Goal: Information Seeking & Learning: Learn about a topic

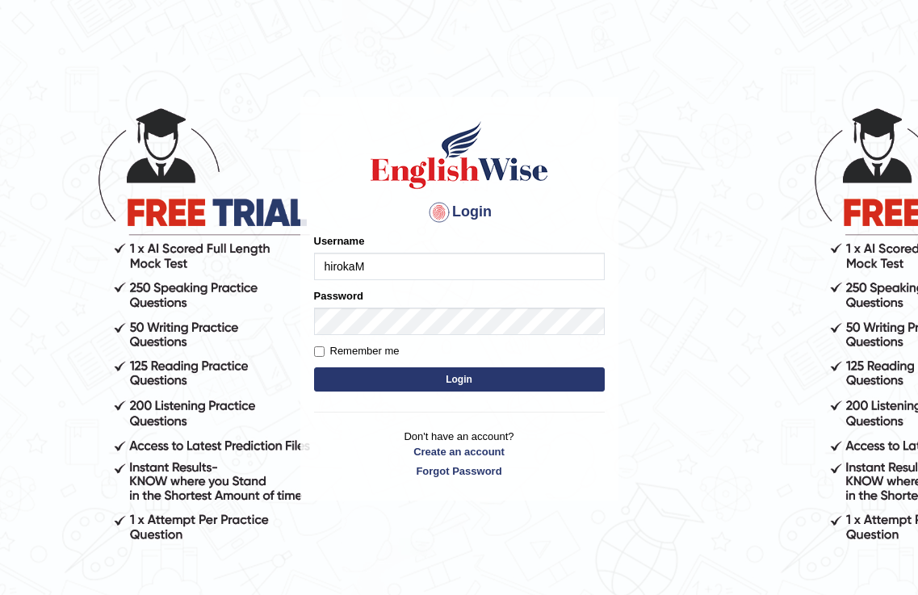
type input "hirokaM"
drag, startPoint x: 388, startPoint y: 382, endPoint x: 436, endPoint y: 339, distance: 64.1
click at [389, 382] on button "Login" at bounding box center [459, 379] width 291 height 24
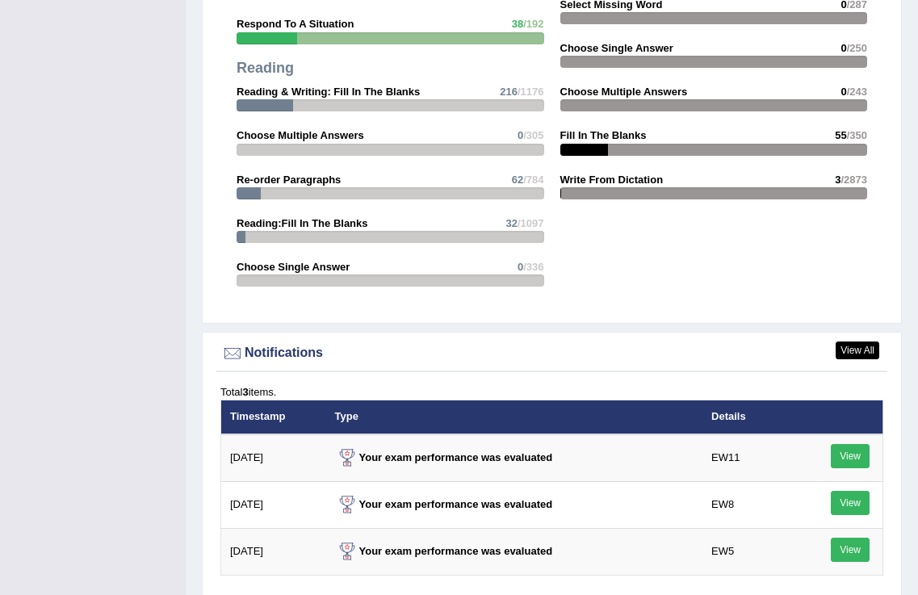
scroll to position [2336, 0]
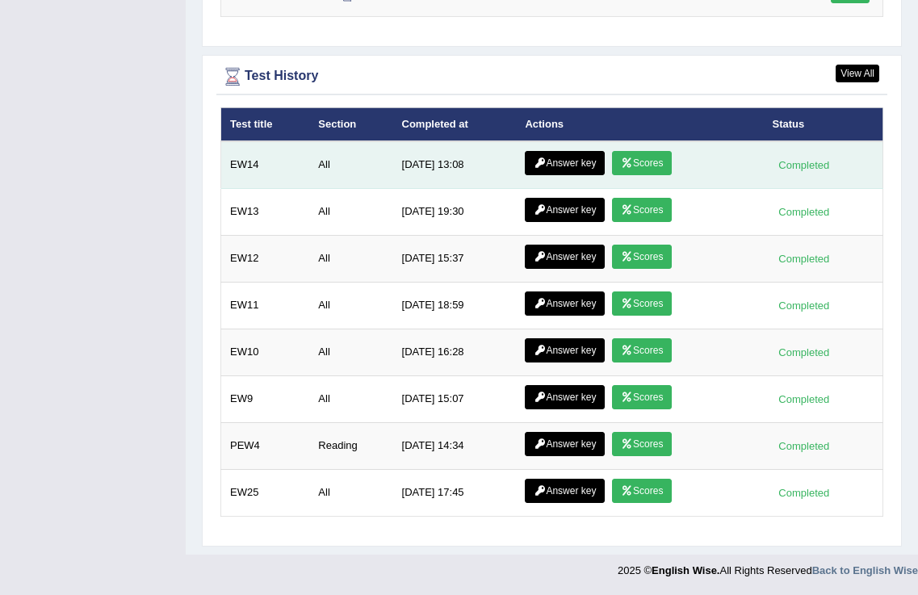
click at [569, 161] on link "Answer key" at bounding box center [565, 163] width 80 height 24
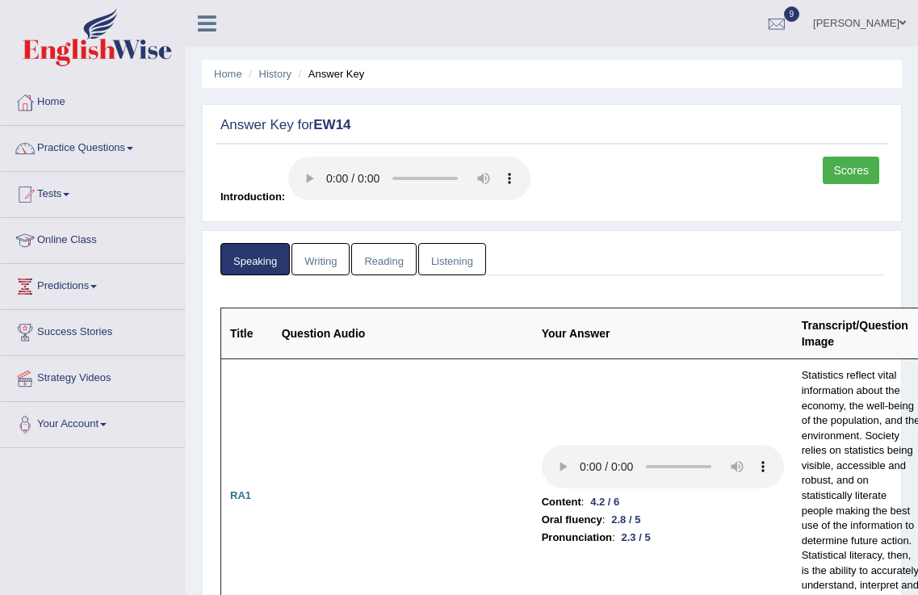
click at [322, 255] on link "Writing" at bounding box center [321, 259] width 58 height 33
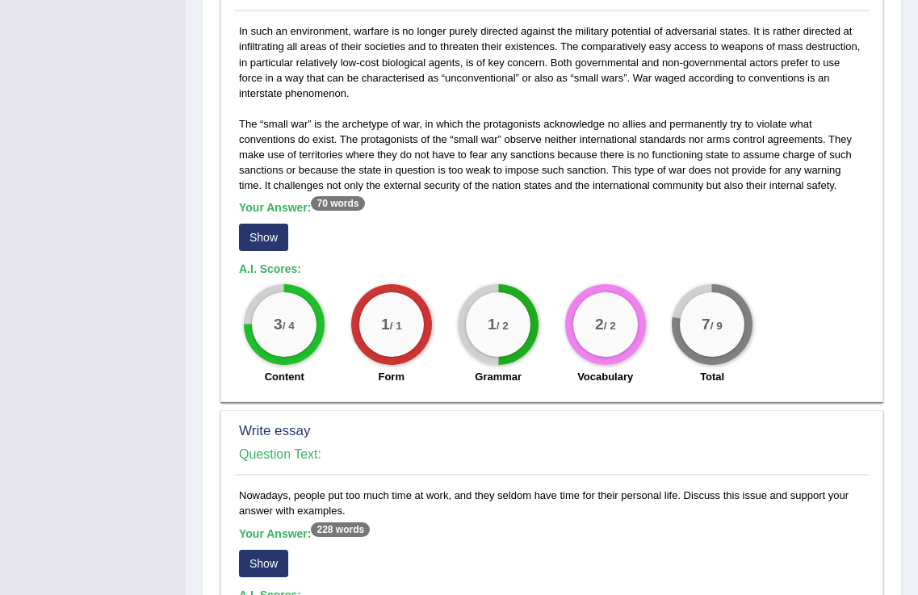
scroll to position [1184, 0]
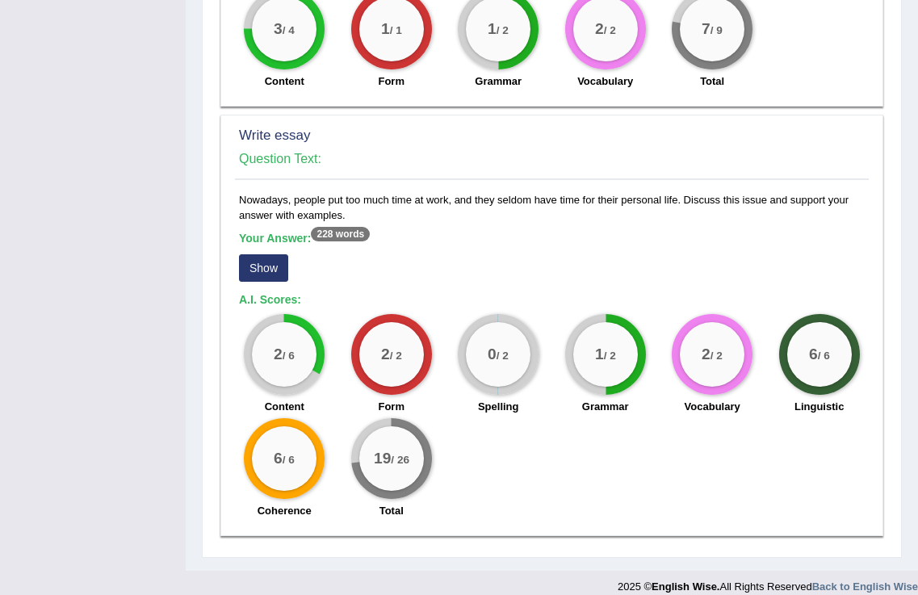
click at [276, 254] on button "Show" at bounding box center [263, 267] width 49 height 27
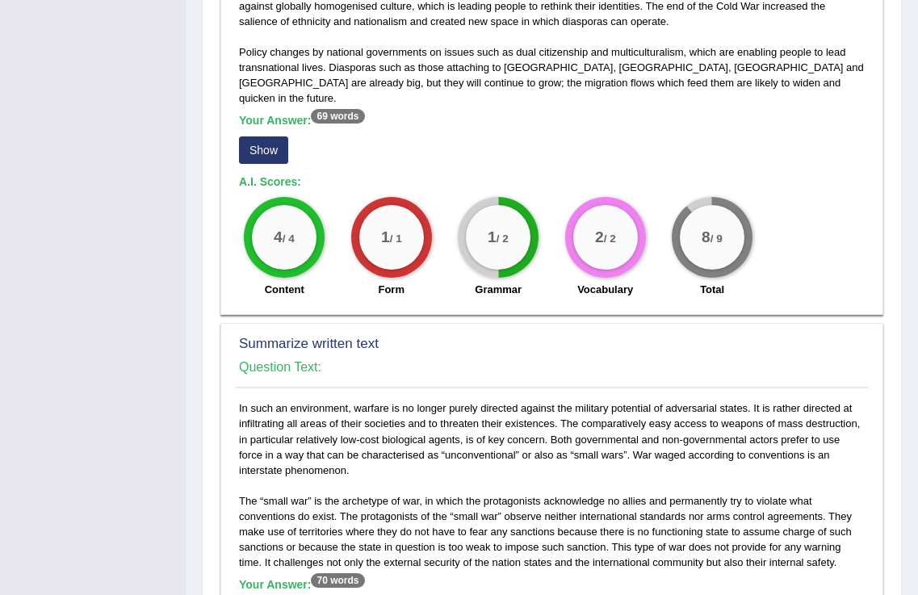
scroll to position [0, 0]
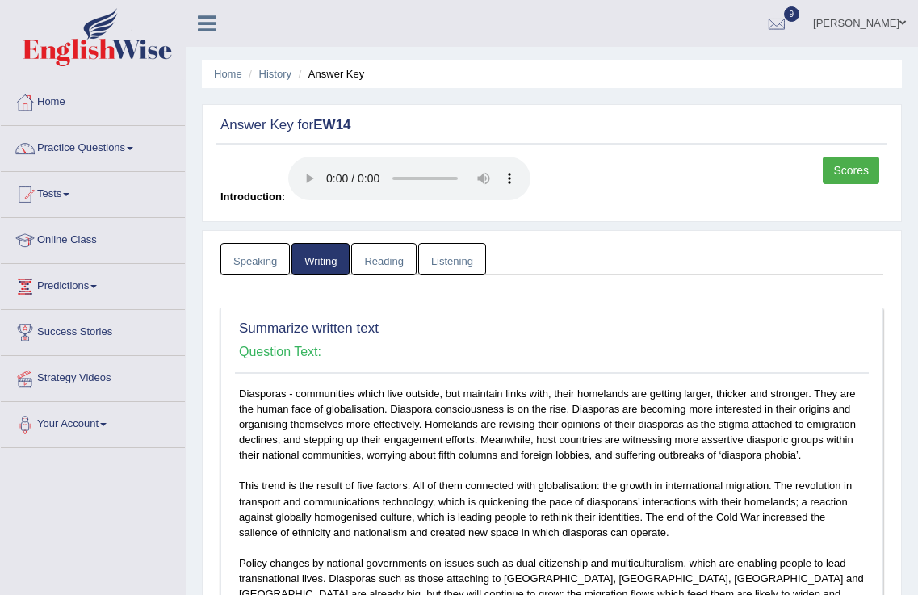
click at [398, 260] on link "Reading" at bounding box center [383, 259] width 65 height 33
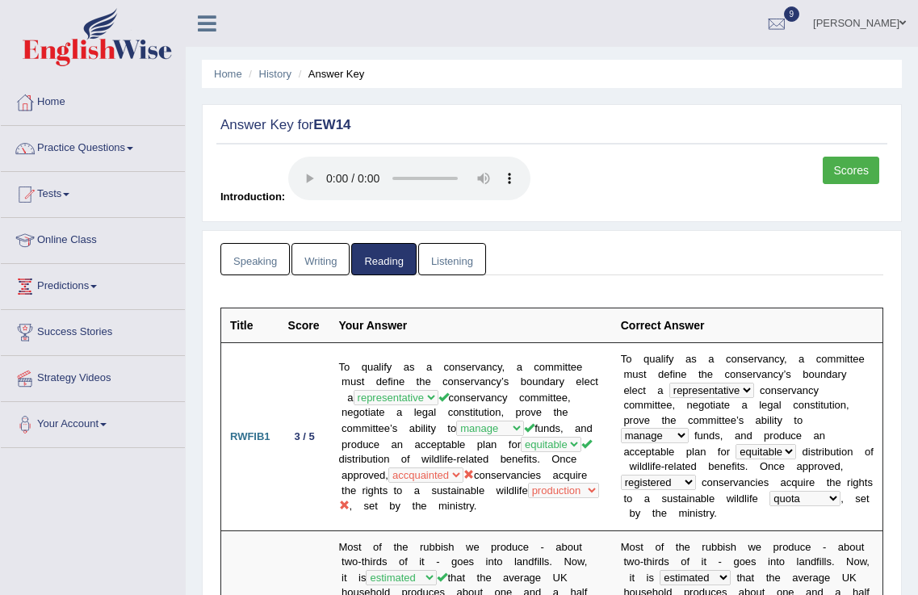
click at [439, 261] on link "Listening" at bounding box center [452, 259] width 68 height 33
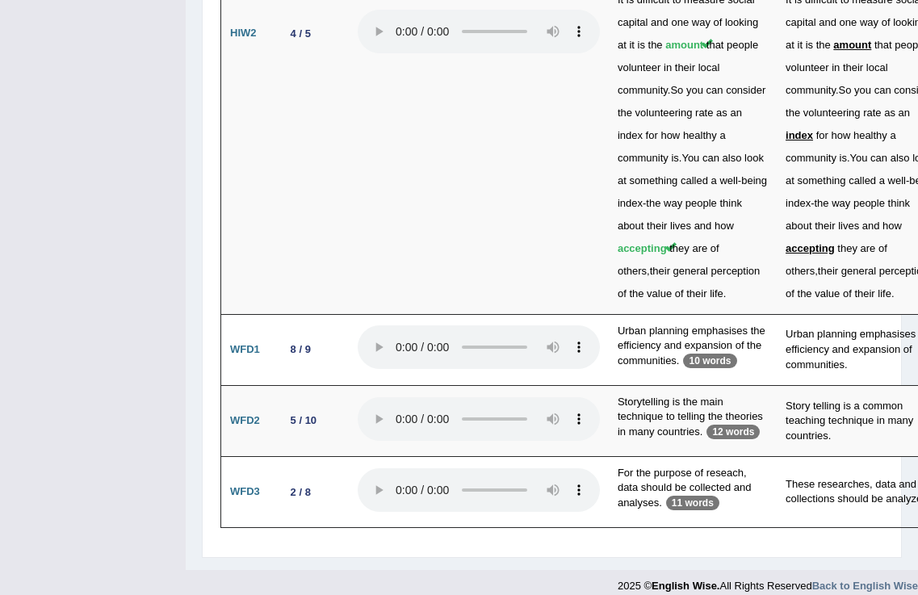
scroll to position [4465, 0]
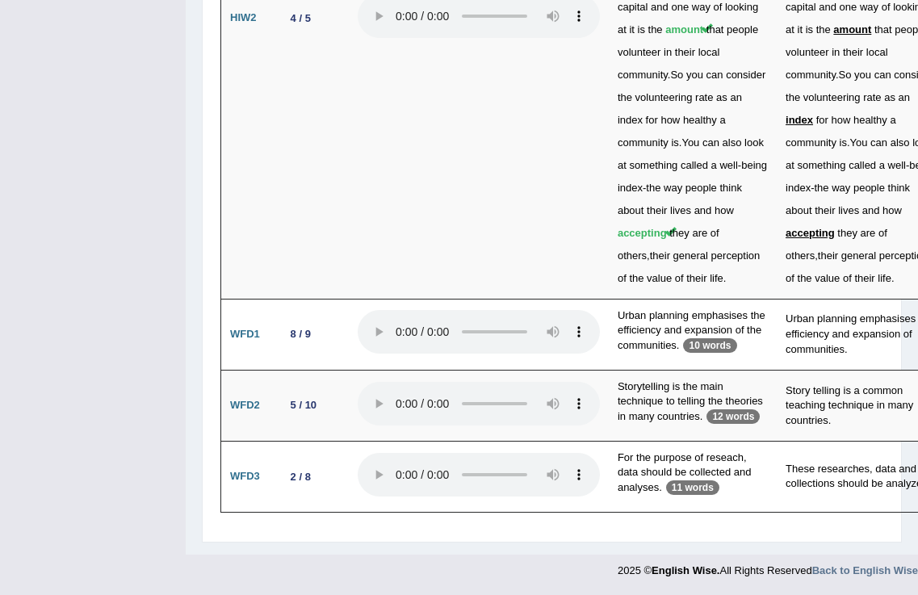
drag, startPoint x: 68, startPoint y: 150, endPoint x: 6, endPoint y: 111, distance: 73.7
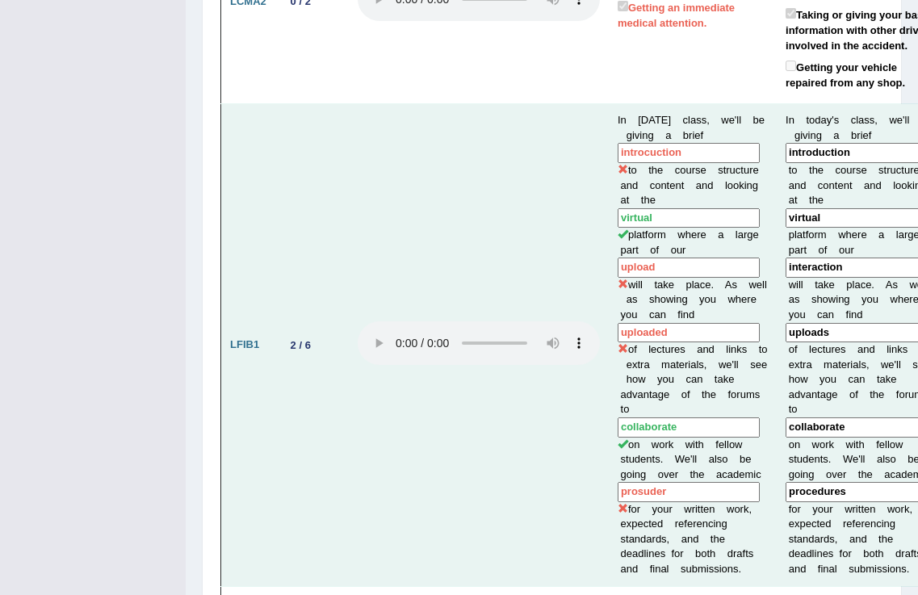
scroll to position [0, 0]
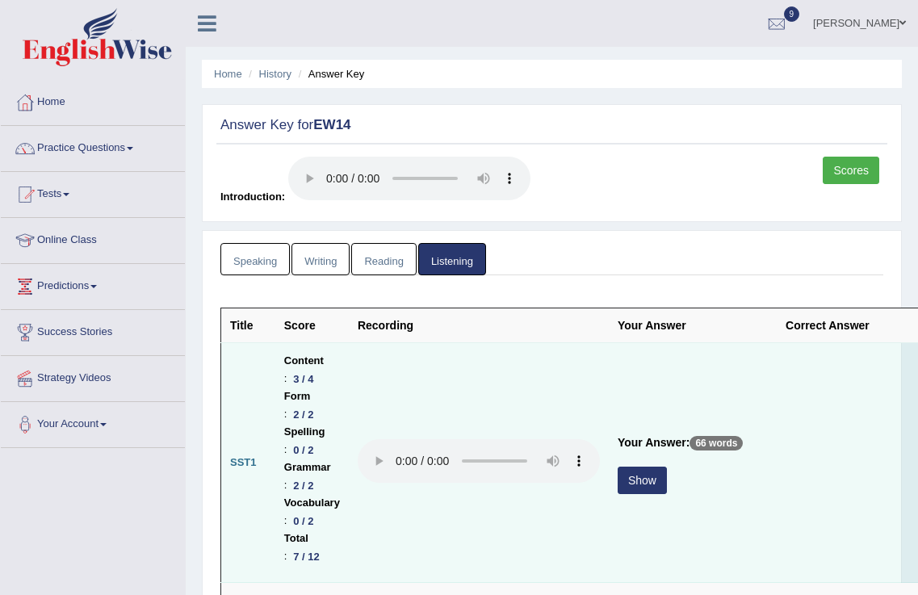
click at [648, 473] on button "Show" at bounding box center [642, 480] width 49 height 27
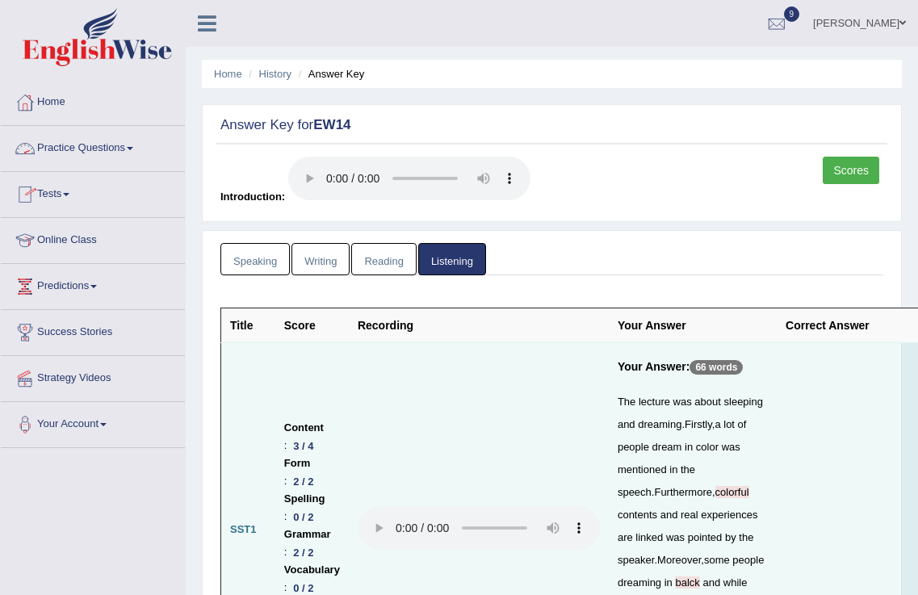
click at [62, 145] on link "Practice Questions" at bounding box center [93, 146] width 184 height 40
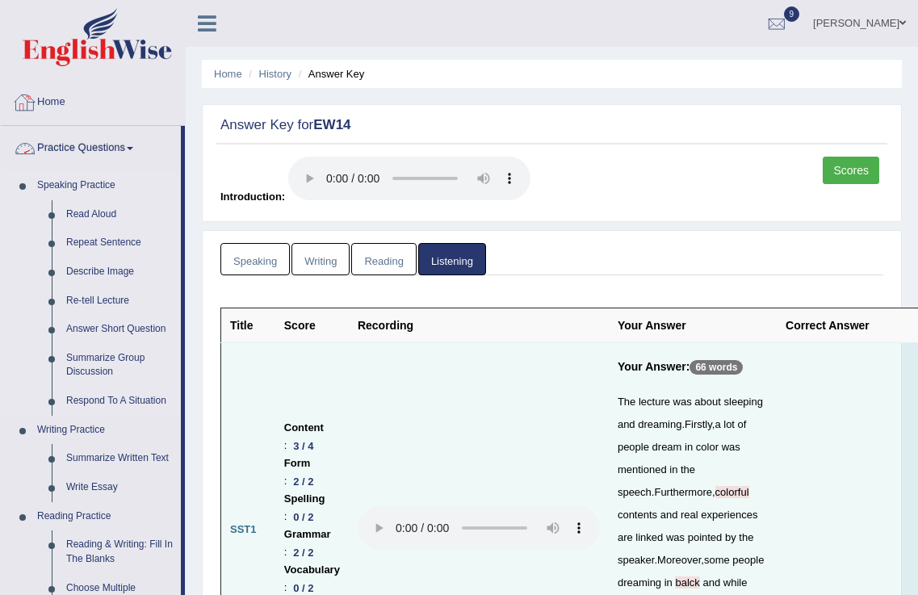
click at [66, 181] on link "Speaking Practice" at bounding box center [105, 185] width 151 height 29
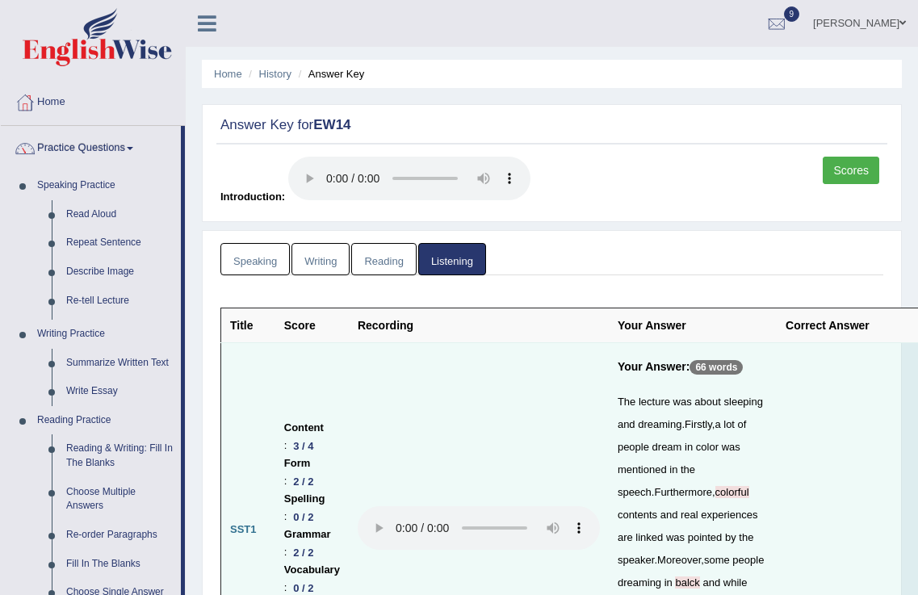
click at [82, 142] on link "Practice Questions" at bounding box center [91, 146] width 180 height 40
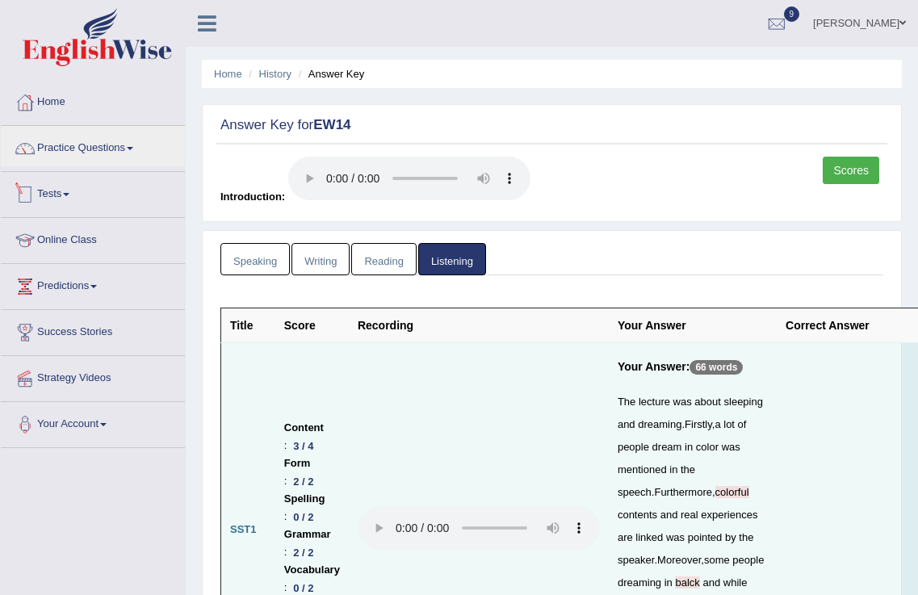
click at [65, 197] on link "Tests" at bounding box center [93, 192] width 184 height 40
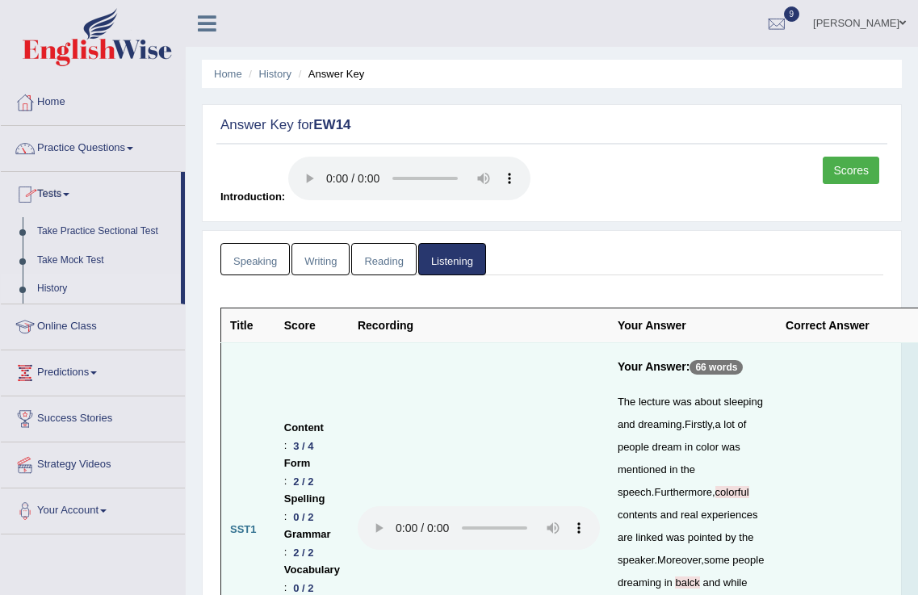
click at [52, 289] on link "History" at bounding box center [105, 289] width 151 height 29
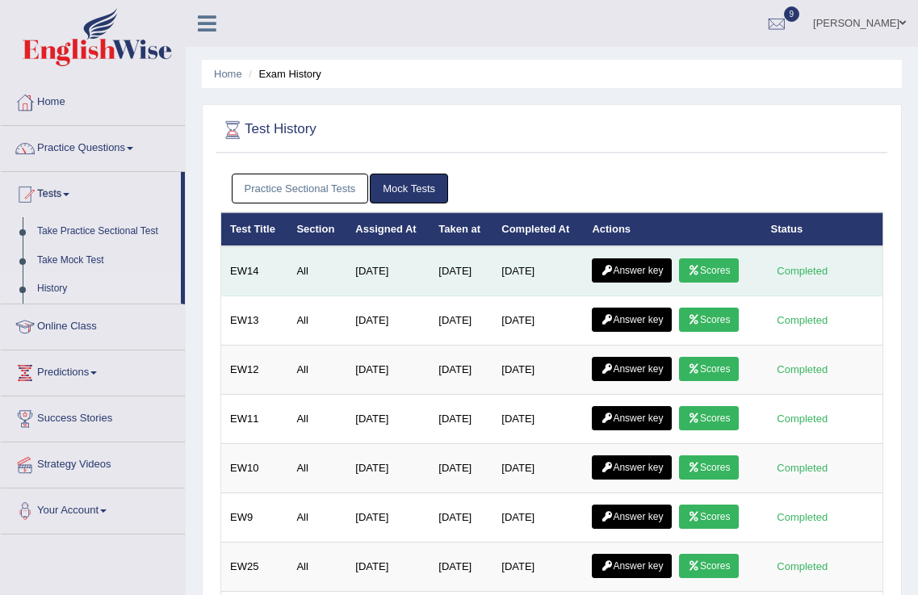
click at [718, 264] on link "Scores" at bounding box center [709, 270] width 60 height 24
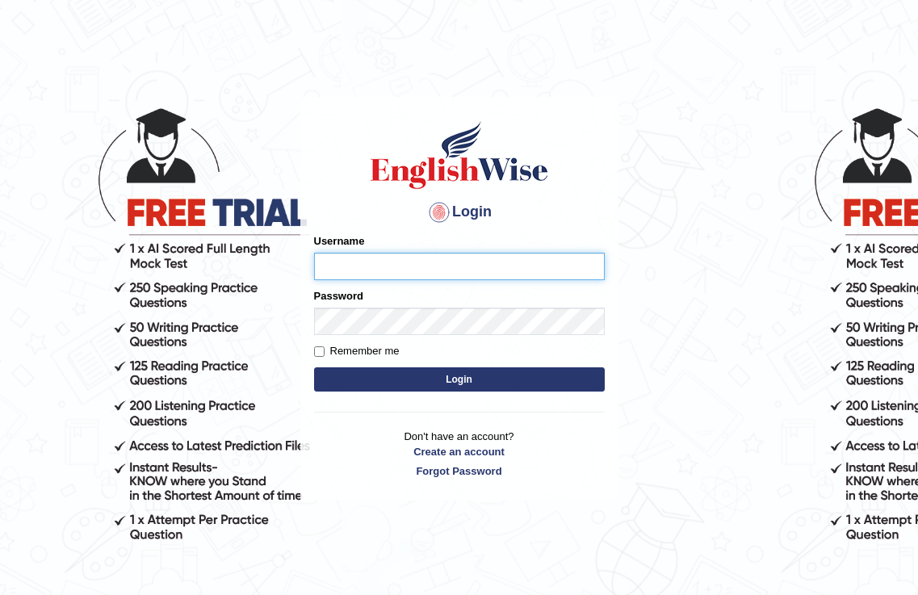
click at [364, 268] on input "Username" at bounding box center [459, 266] width 291 height 27
type input "hirokaM"
click at [320, 351] on input "Remember me" at bounding box center [319, 351] width 10 height 10
checkbox input "true"
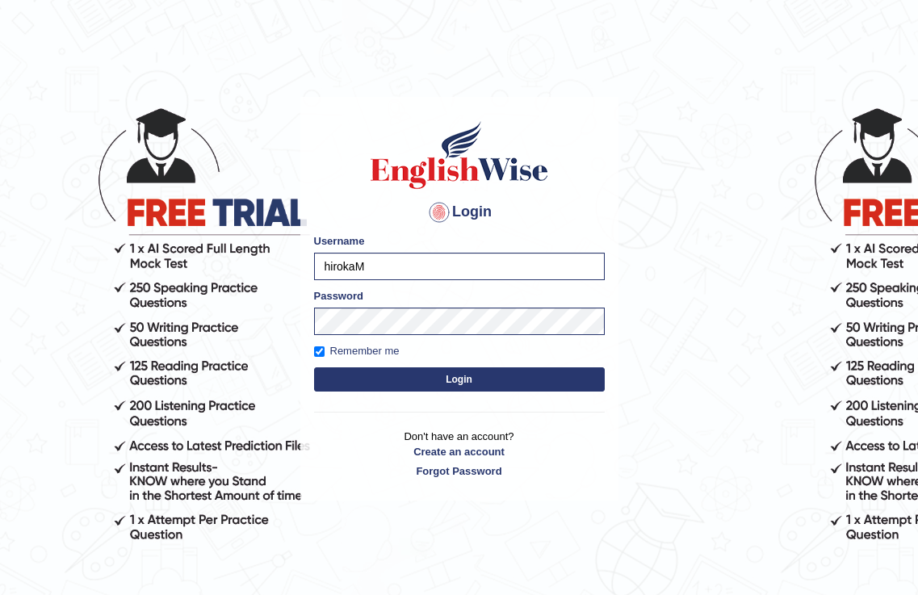
click at [467, 388] on button "Login" at bounding box center [459, 379] width 291 height 24
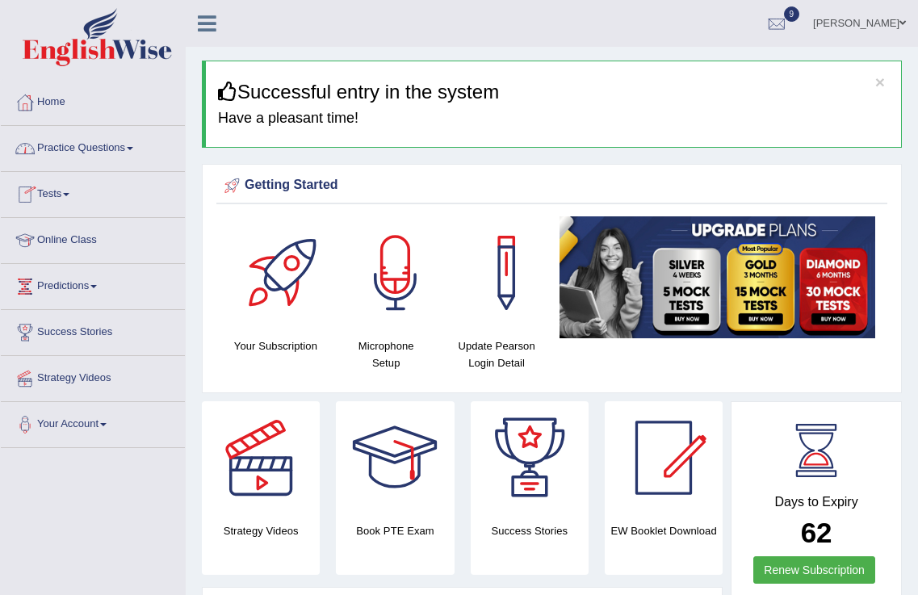
click at [62, 191] on link "Tests" at bounding box center [93, 192] width 184 height 40
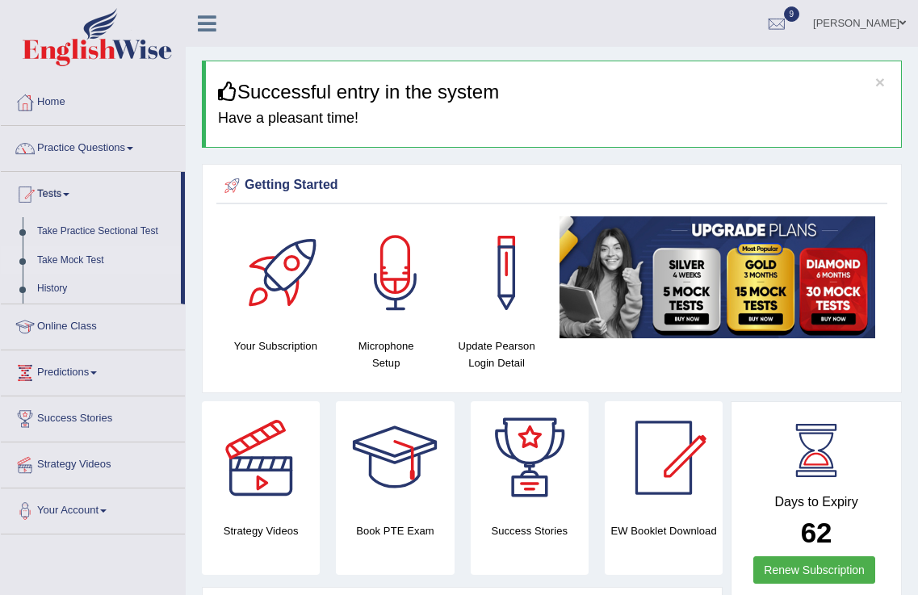
click at [82, 256] on link "Take Mock Test" at bounding box center [105, 260] width 151 height 29
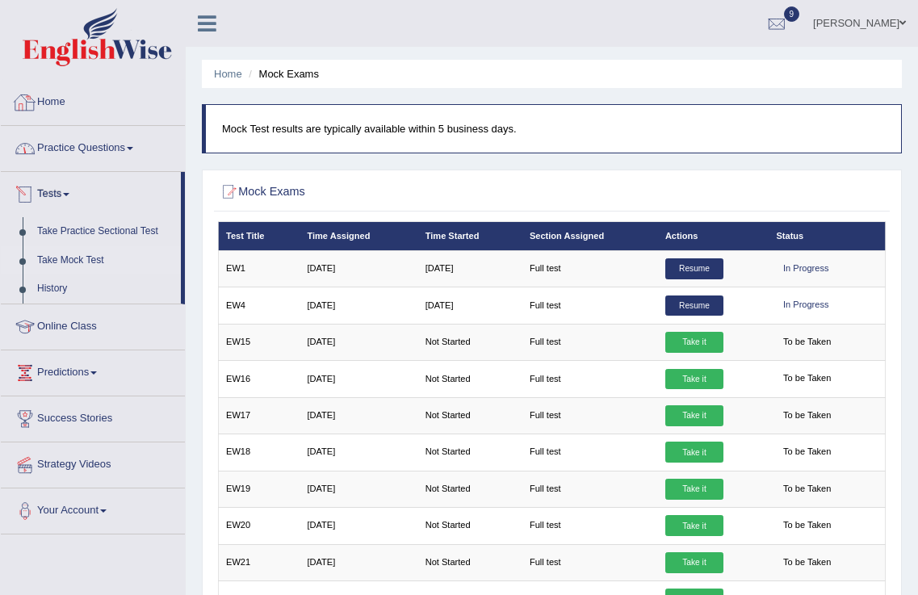
click at [115, 154] on link "Practice Questions" at bounding box center [93, 146] width 184 height 40
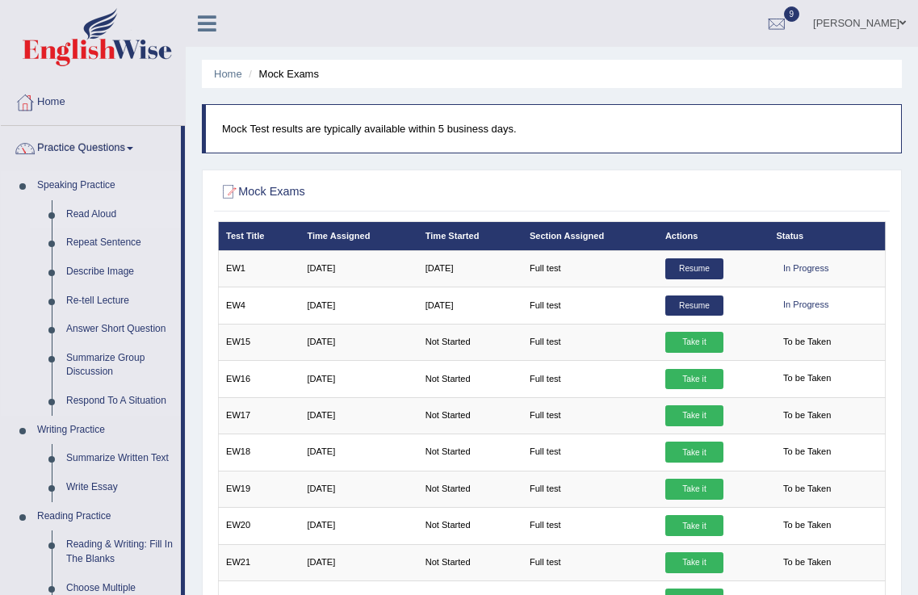
click at [107, 217] on link "Read Aloud" at bounding box center [120, 214] width 122 height 29
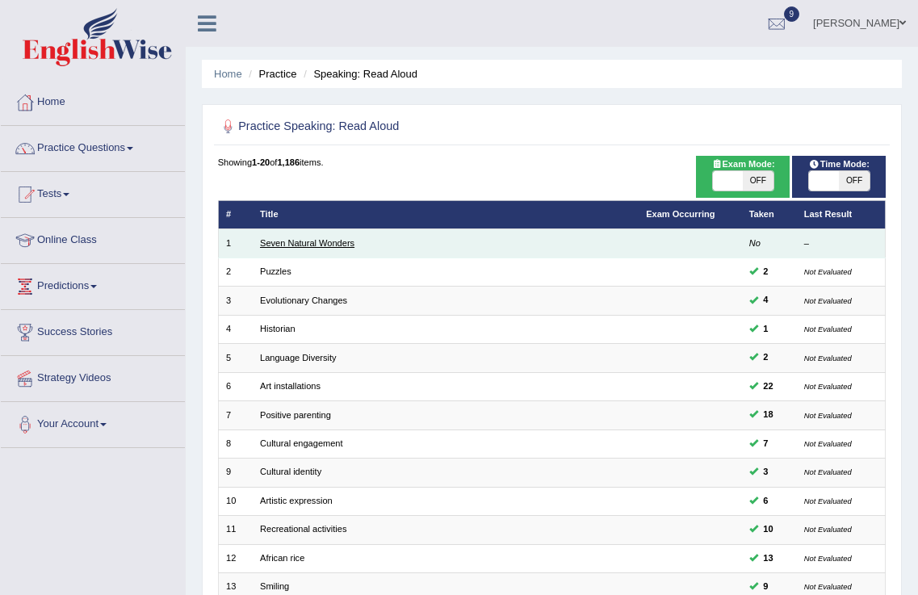
click at [317, 242] on link "Seven Natural Wonders" at bounding box center [307, 243] width 94 height 10
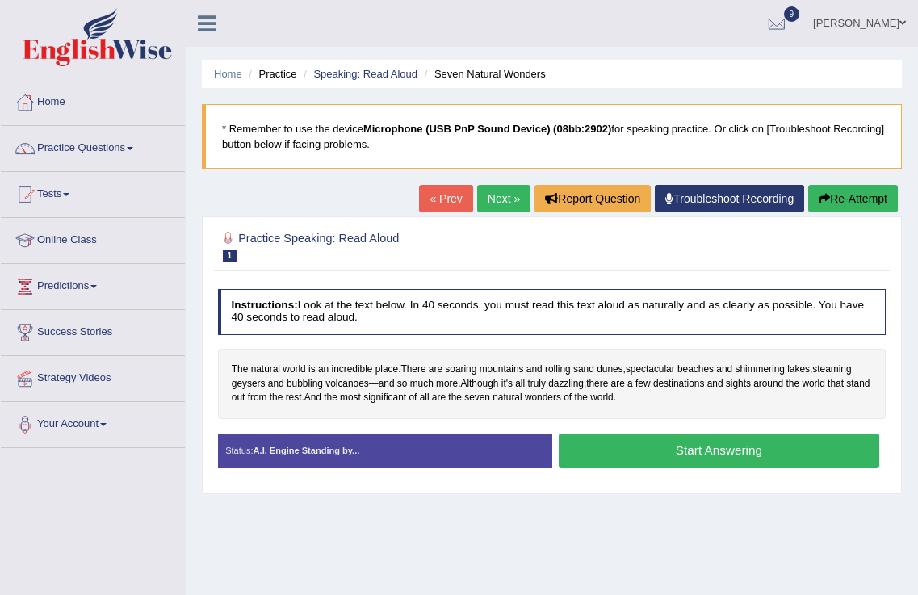
click at [645, 453] on button "Start Answering" at bounding box center [719, 451] width 321 height 35
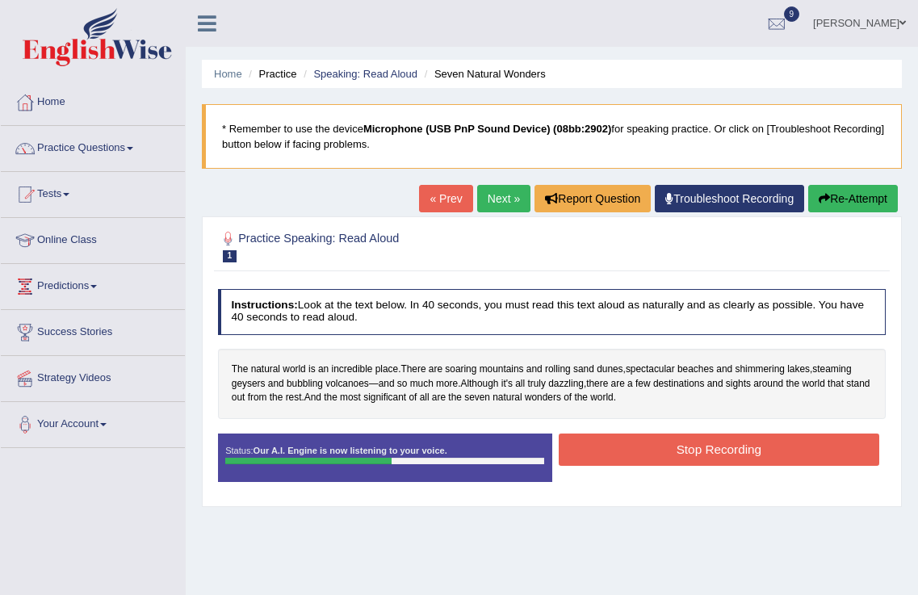
click at [662, 447] on button "Stop Recording" at bounding box center [719, 449] width 321 height 31
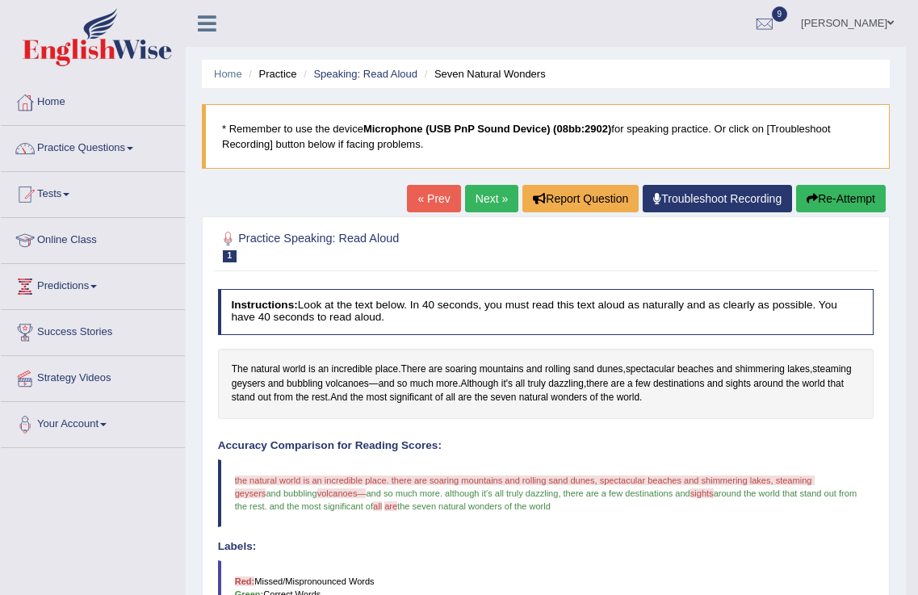
click at [696, 196] on link "Troubleshoot Recording" at bounding box center [717, 198] width 149 height 27
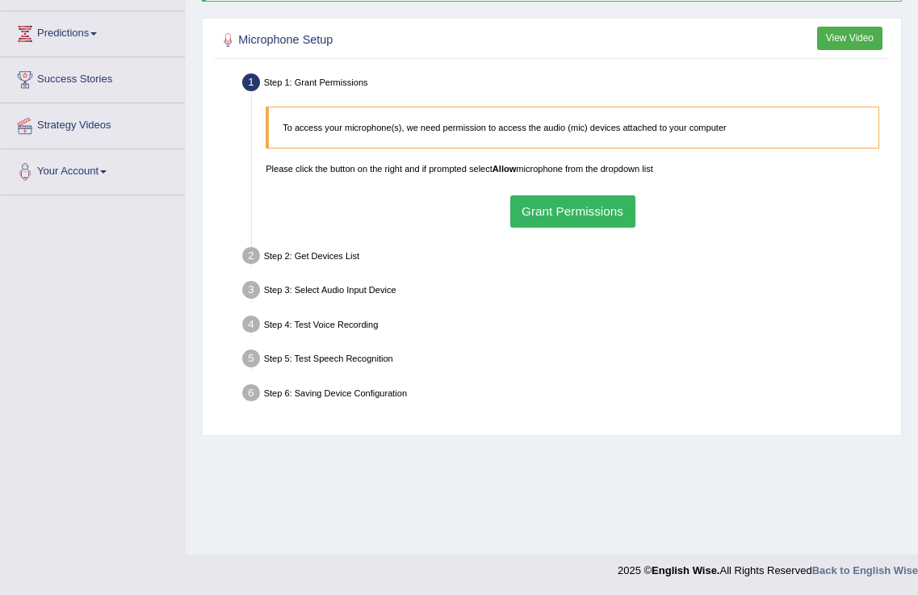
click at [542, 216] on button "Grant Permissions" at bounding box center [572, 210] width 125 height 31
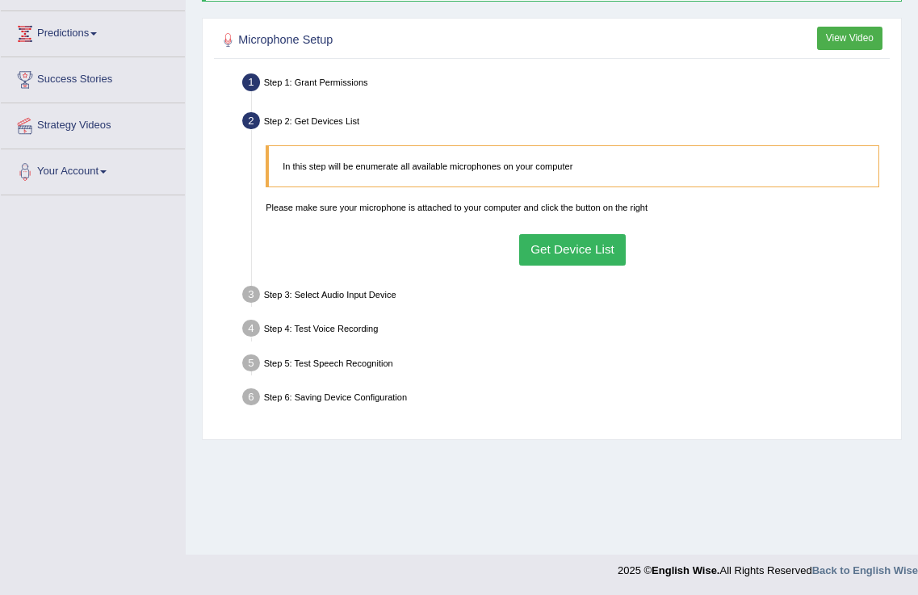
click at [560, 254] on button "Get Device List" at bounding box center [572, 249] width 107 height 31
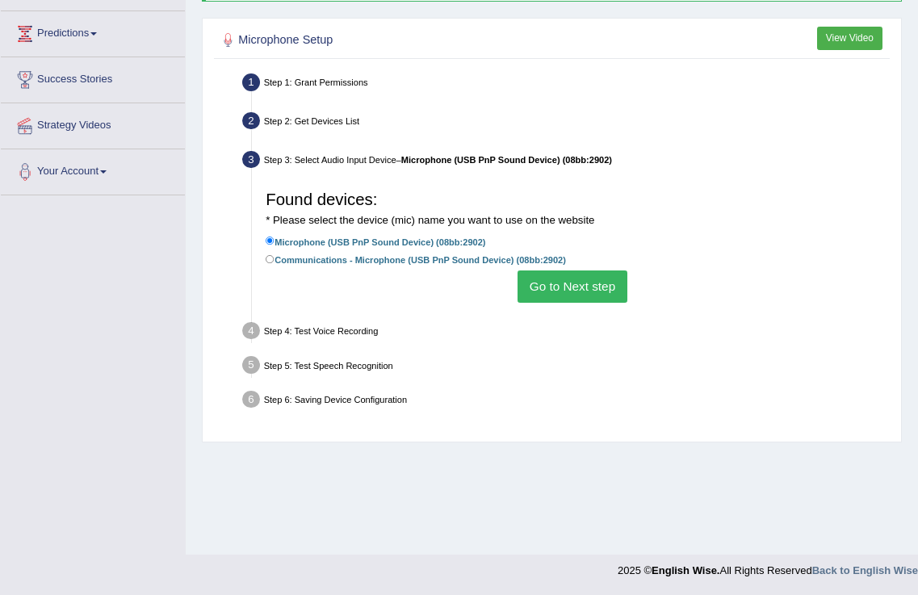
click at [561, 284] on button "Go to Next step" at bounding box center [572, 286] width 109 height 31
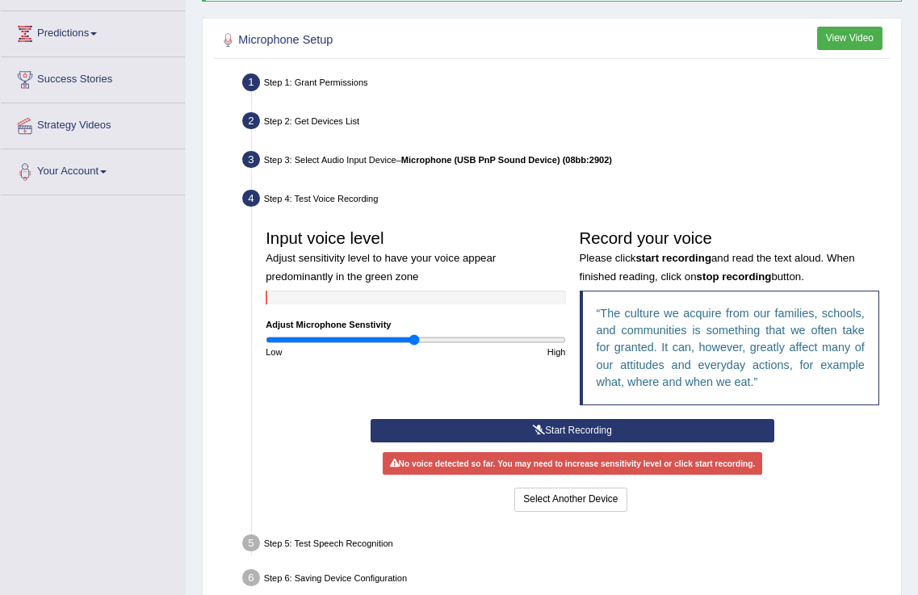
click at [582, 427] on button "Start Recording" at bounding box center [573, 430] width 405 height 23
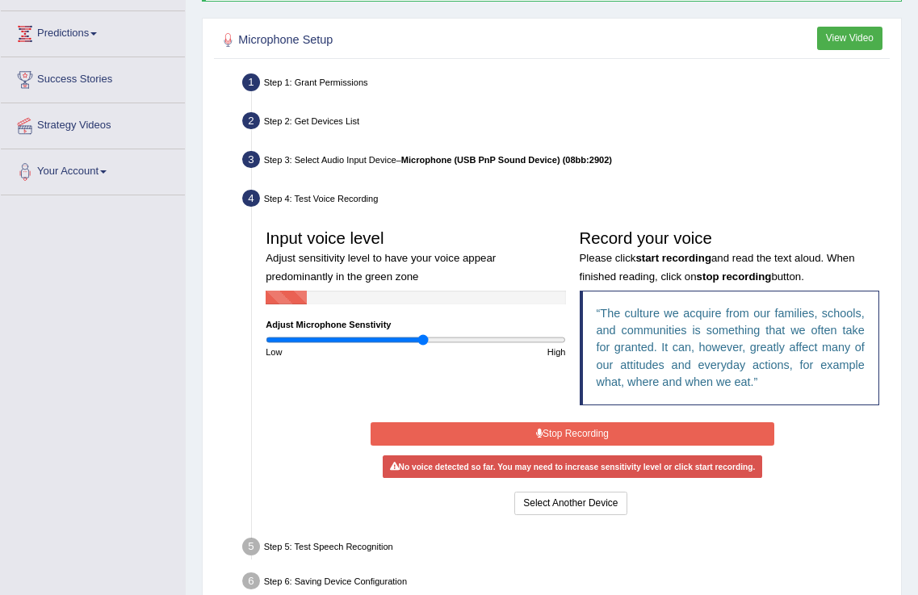
click at [422, 336] on input "range" at bounding box center [416, 339] width 300 height 11
click at [415, 338] on input "range" at bounding box center [416, 339] width 300 height 11
click at [422, 340] on input "range" at bounding box center [416, 339] width 300 height 11
type input "1.12"
click at [431, 340] on input "range" at bounding box center [416, 339] width 300 height 11
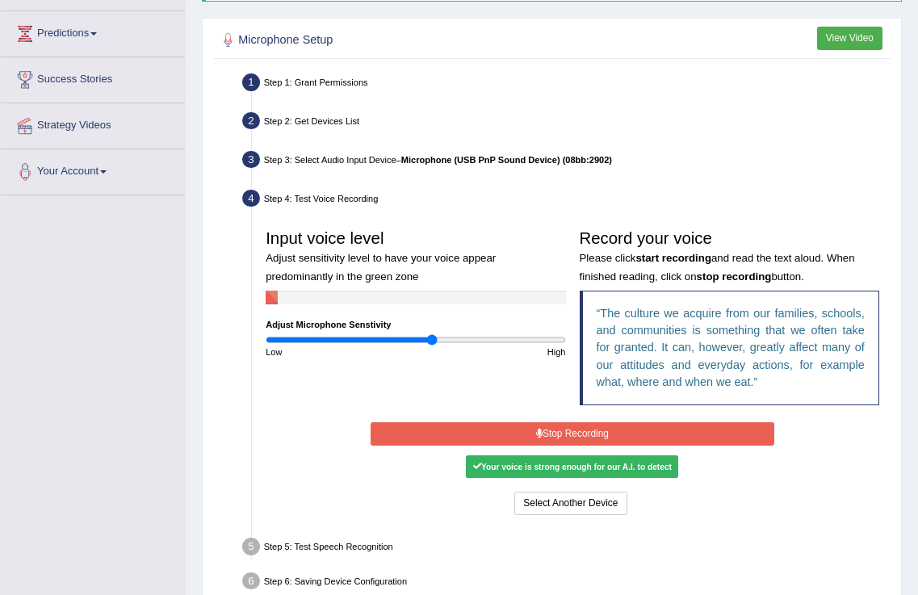
click at [531, 434] on button "Stop Recording" at bounding box center [573, 433] width 405 height 23
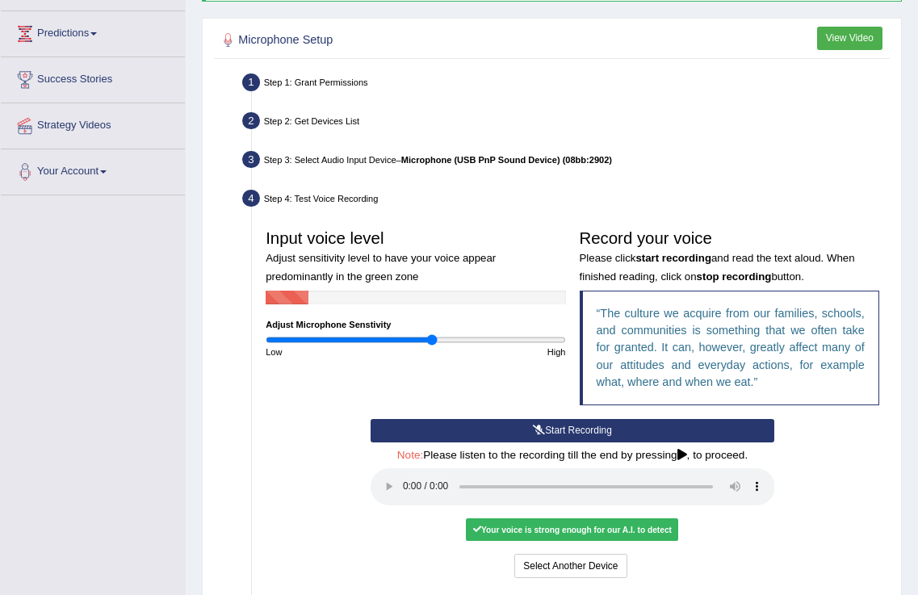
scroll to position [396, 0]
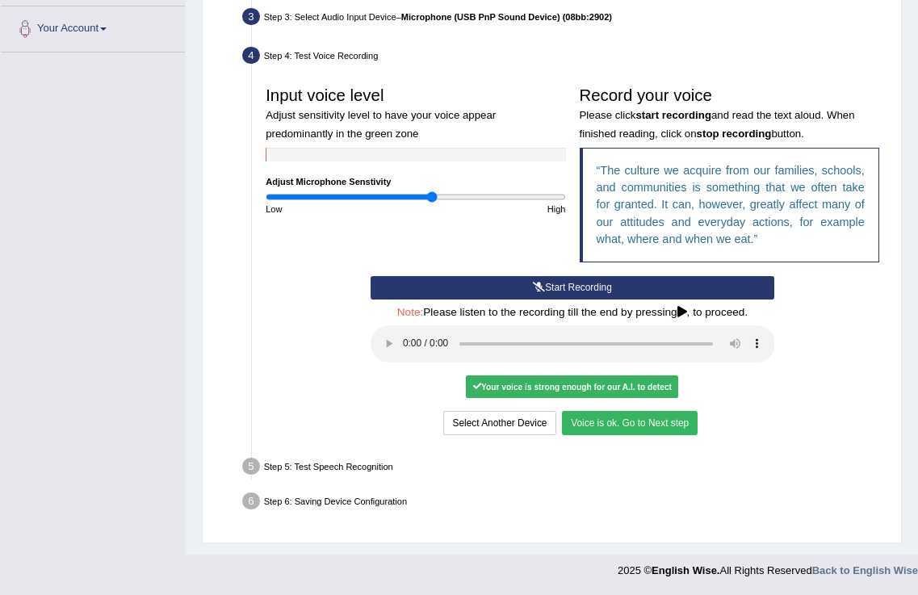
click at [654, 422] on button "Voice is ok. Go to Next step" at bounding box center [630, 422] width 136 height 23
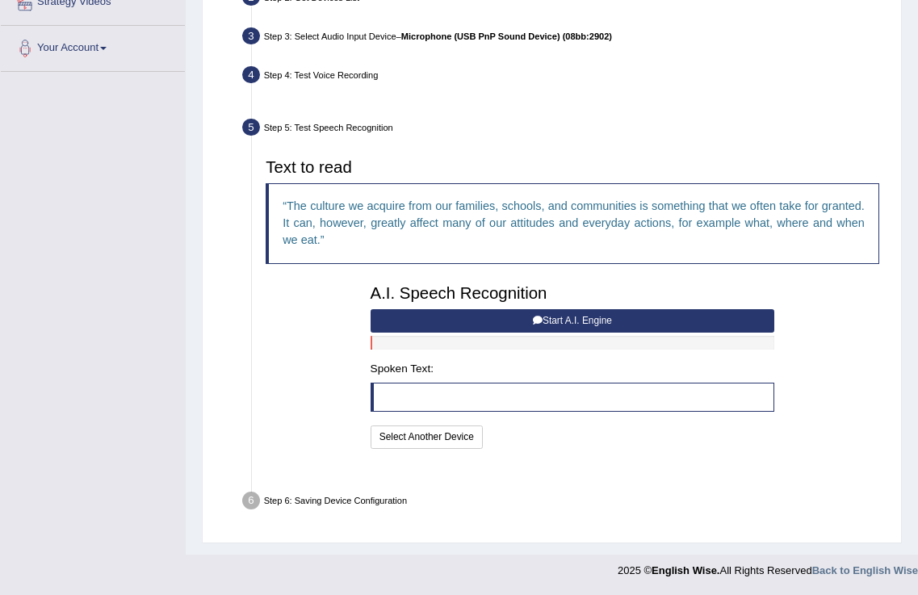
scroll to position [342, 0]
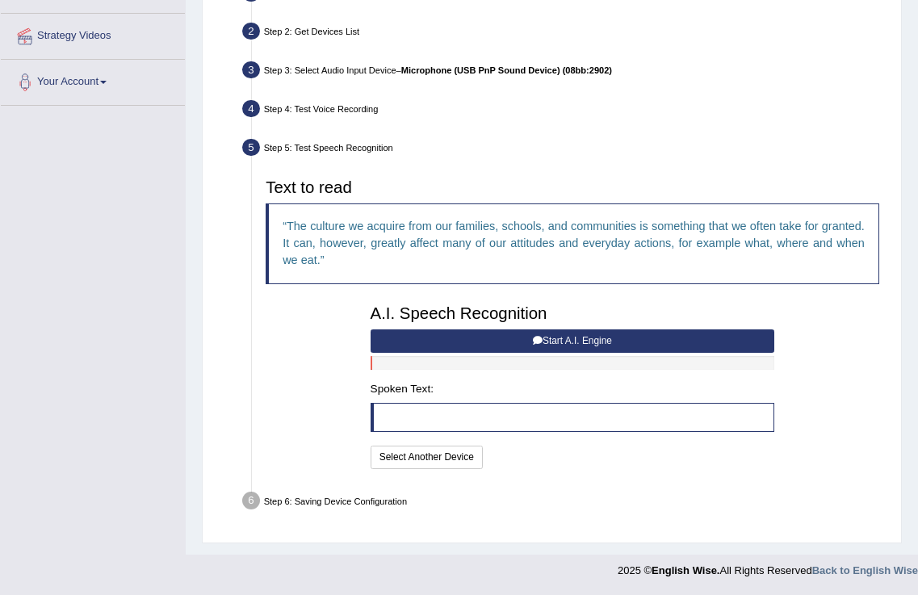
click at [546, 352] on button "Start A.I. Engine" at bounding box center [573, 341] width 405 height 23
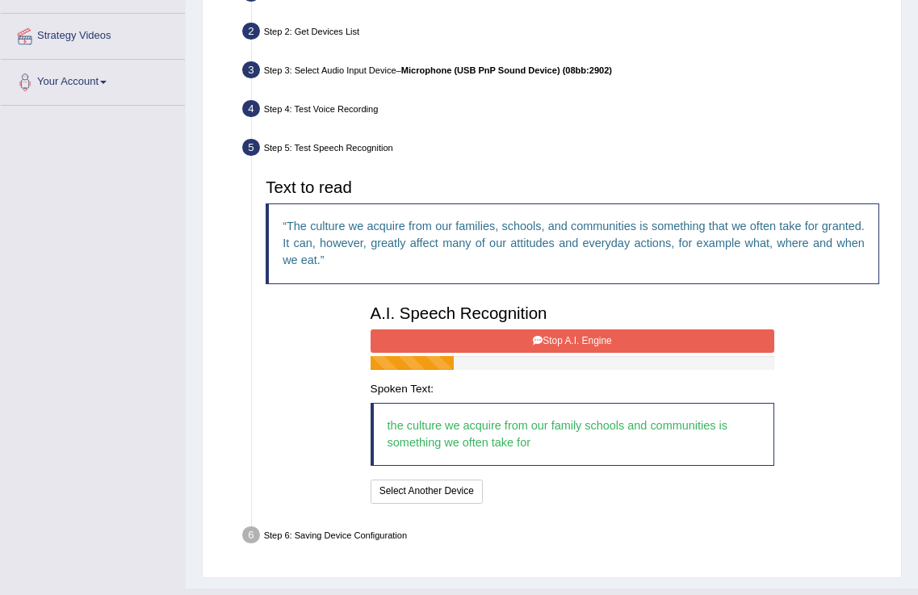
click at [546, 349] on button "Stop A.I. Engine" at bounding box center [573, 341] width 405 height 23
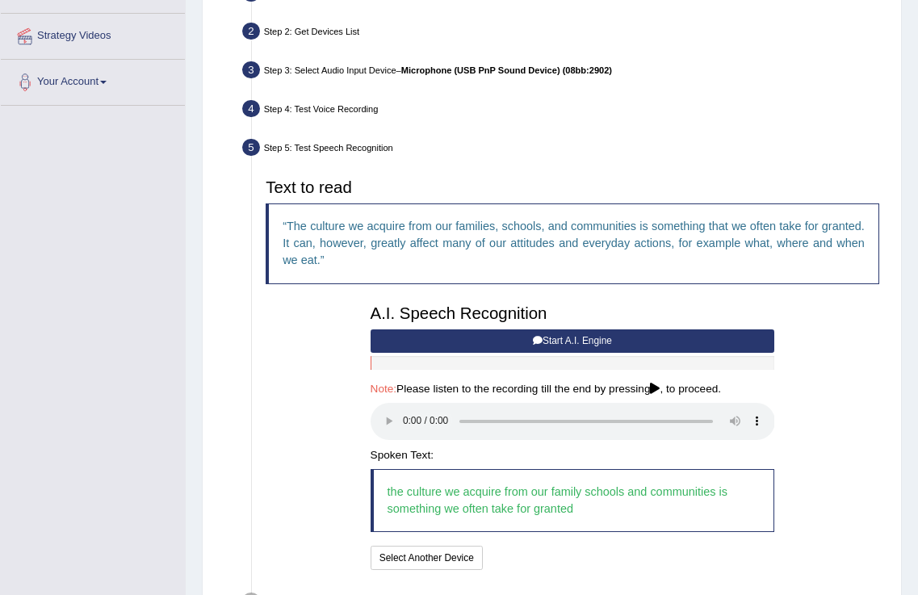
scroll to position [443, 0]
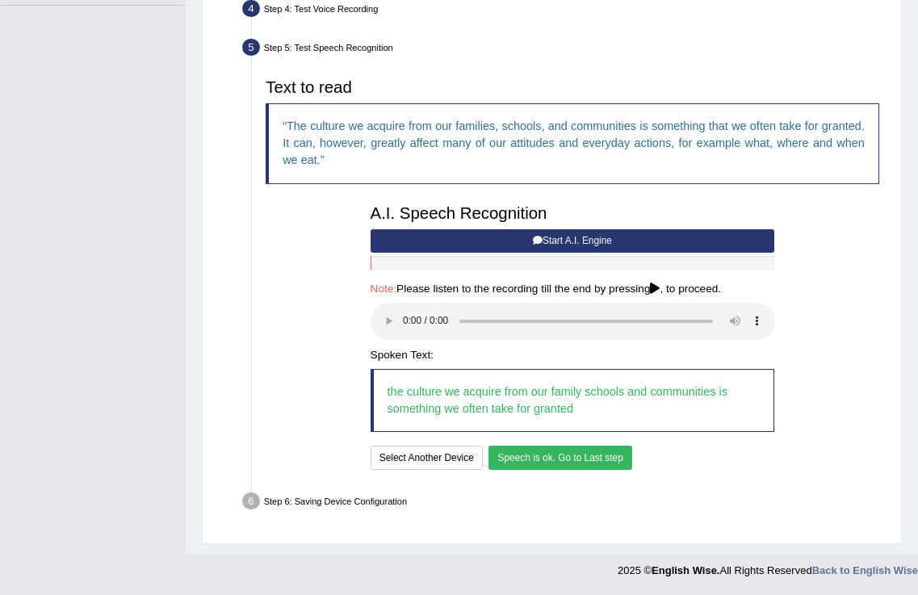
click at [585, 455] on button "Speech is ok. Go to Last step" at bounding box center [561, 457] width 144 height 23
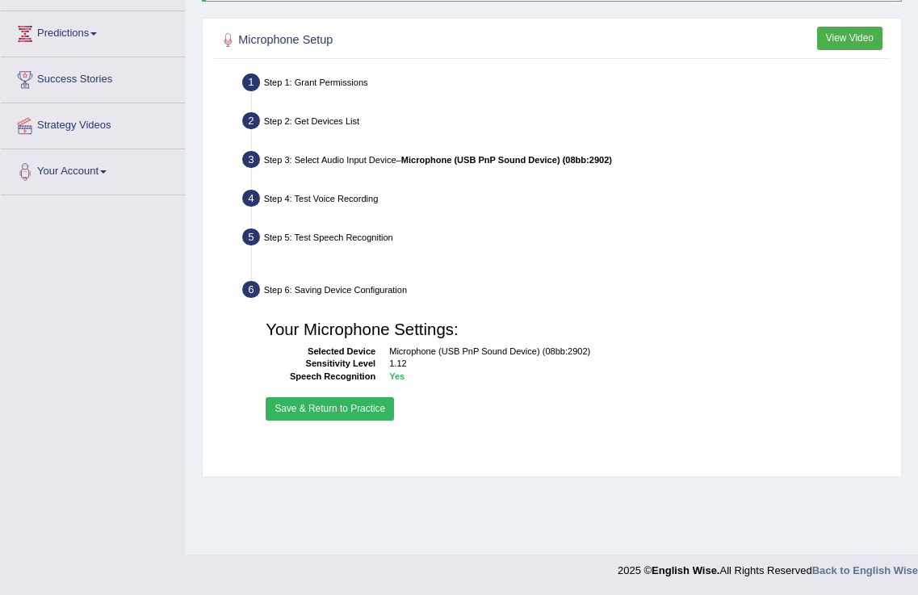
scroll to position [253, 0]
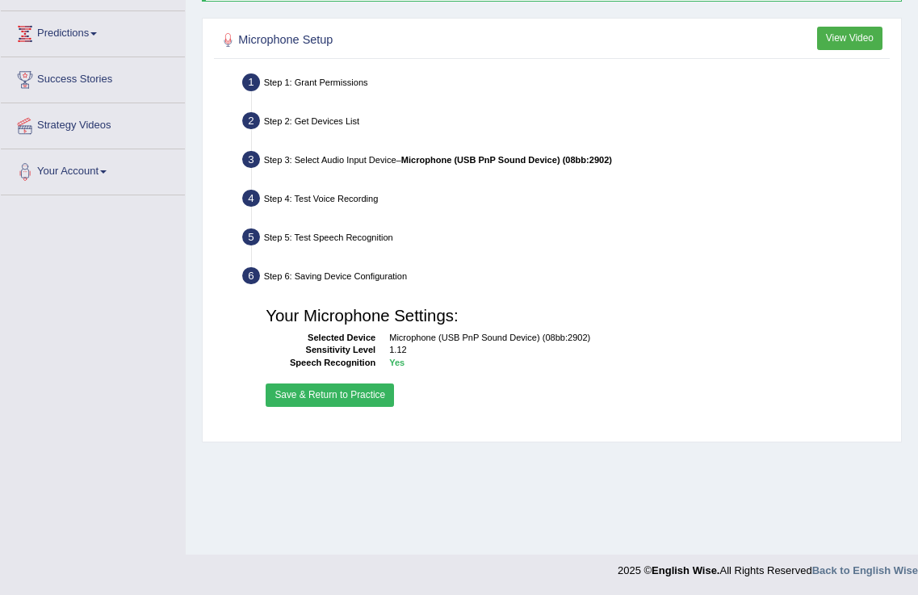
click at [349, 395] on button "Save & Return to Practice" at bounding box center [330, 395] width 128 height 23
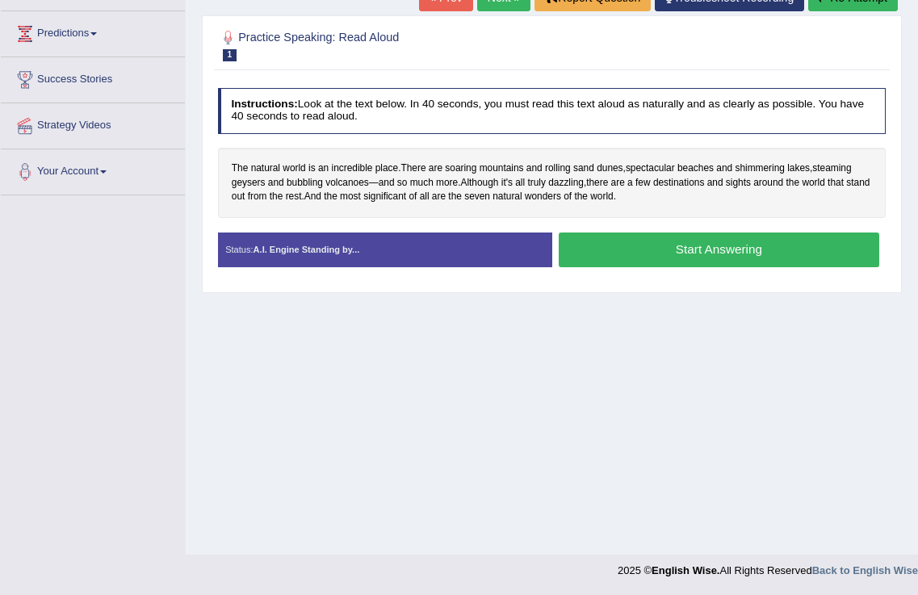
click at [637, 253] on button "Start Answering" at bounding box center [719, 250] width 321 height 35
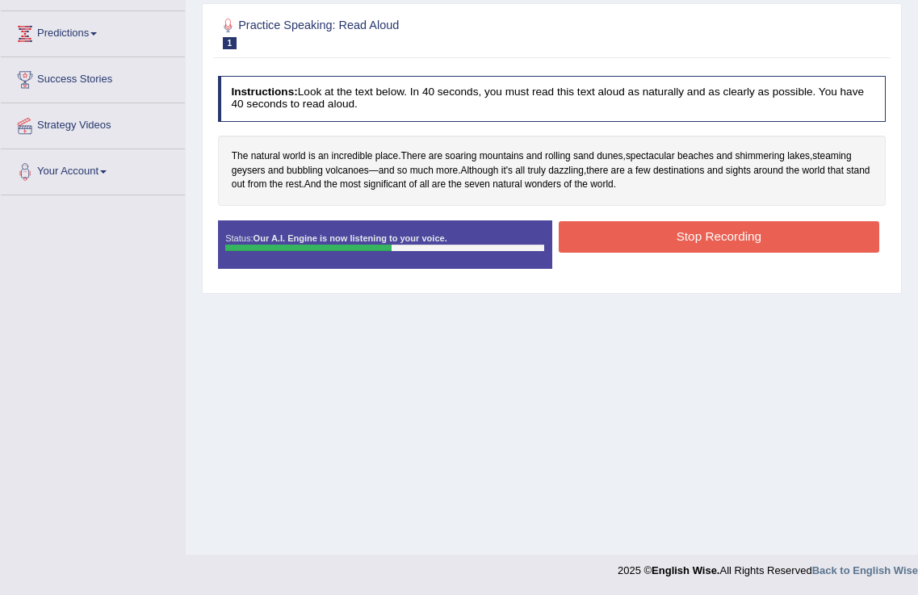
click at [675, 237] on button "Stop Recording" at bounding box center [719, 236] width 321 height 31
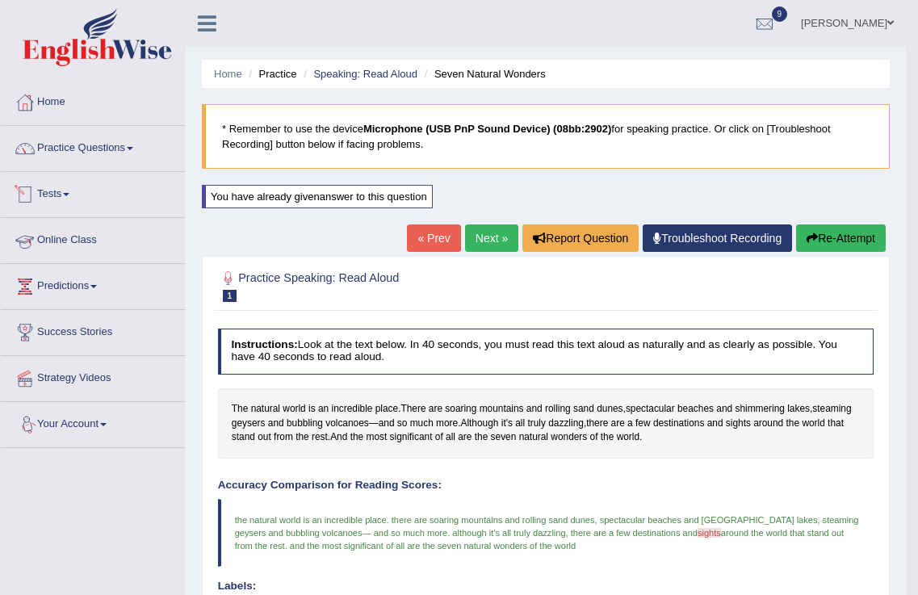
click at [58, 191] on link "Tests" at bounding box center [93, 192] width 184 height 40
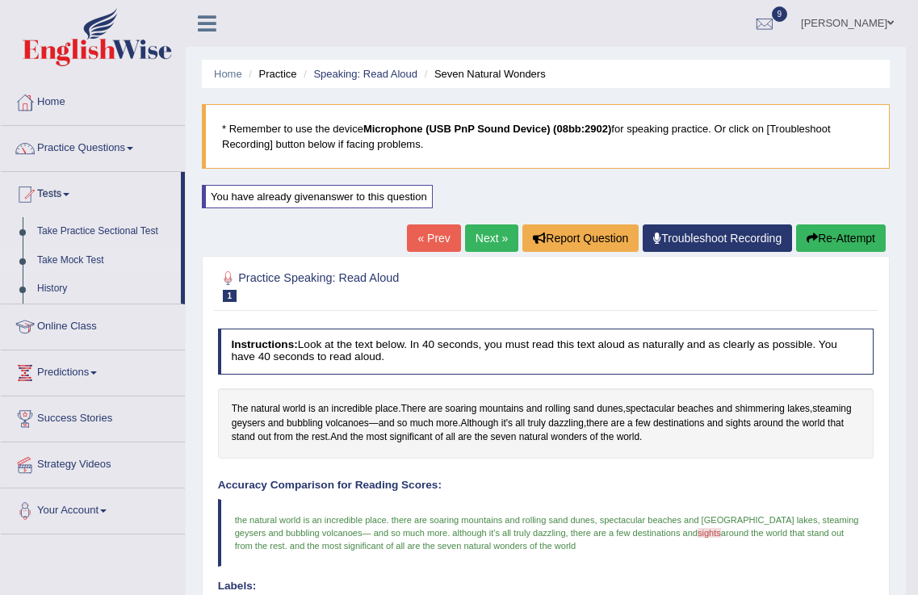
click at [72, 262] on link "Take Mock Test" at bounding box center [105, 260] width 151 height 29
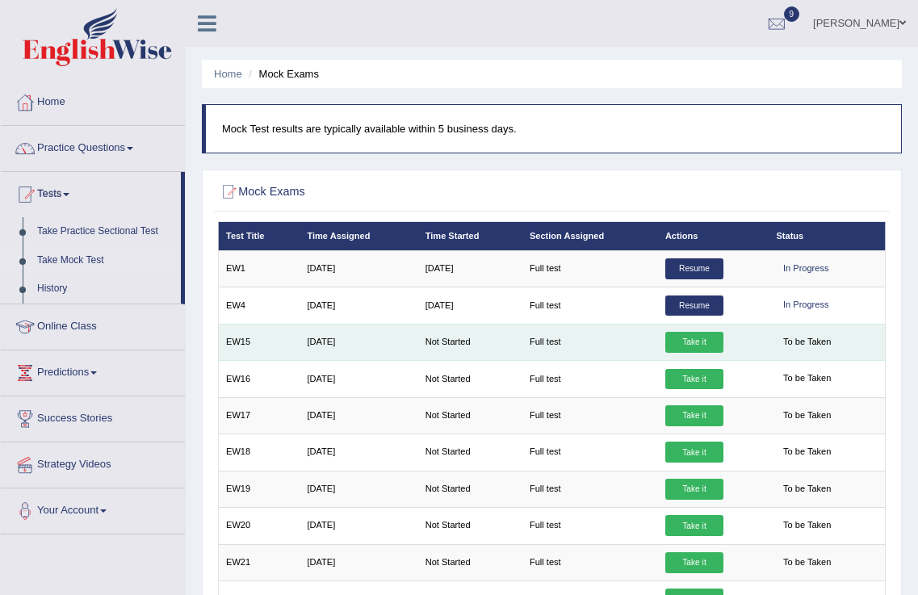
click at [705, 341] on link "Take it" at bounding box center [695, 342] width 58 height 21
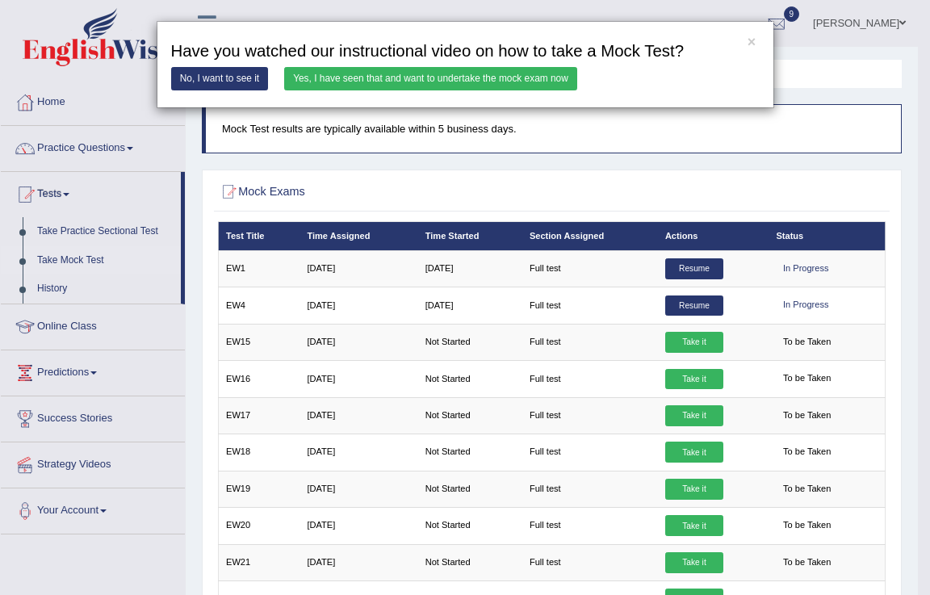
click at [447, 82] on link "Yes, I have seen that and want to undertake the mock exam now" at bounding box center [430, 78] width 293 height 23
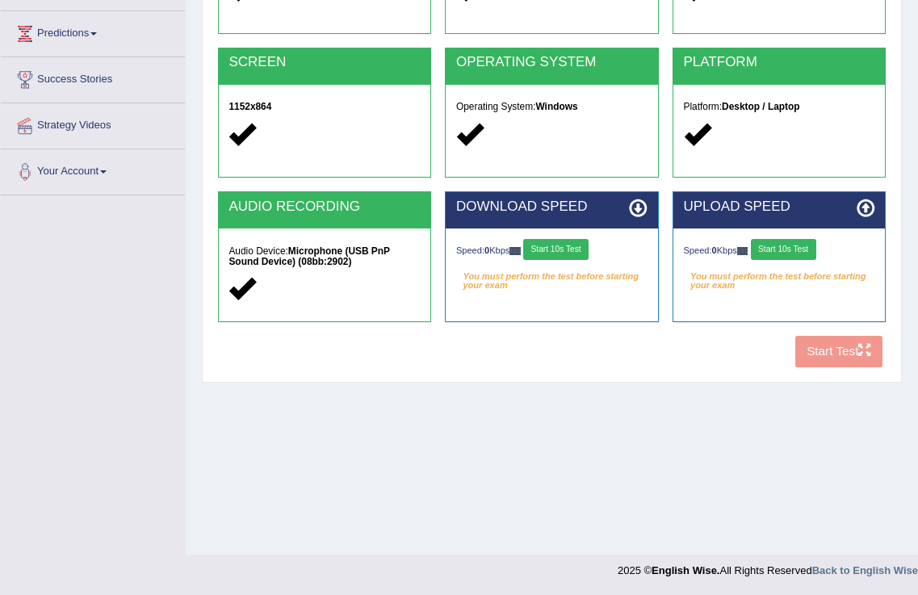
click at [571, 243] on button "Start 10s Test" at bounding box center [555, 249] width 65 height 21
click at [817, 250] on button "Start 10s Test" at bounding box center [783, 249] width 65 height 21
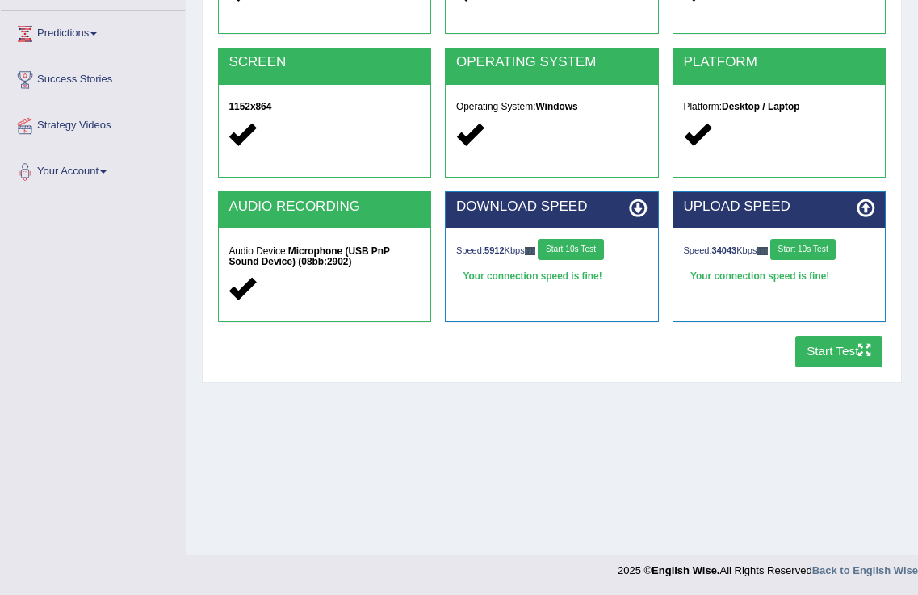
click at [854, 344] on button "Start Test" at bounding box center [840, 351] width 88 height 31
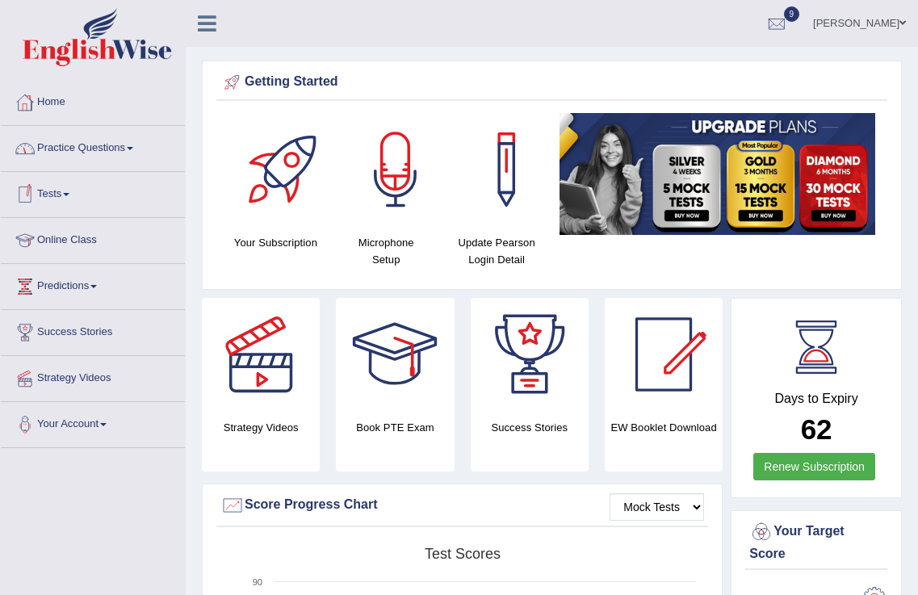
click at [65, 193] on link "Tests" at bounding box center [93, 192] width 184 height 40
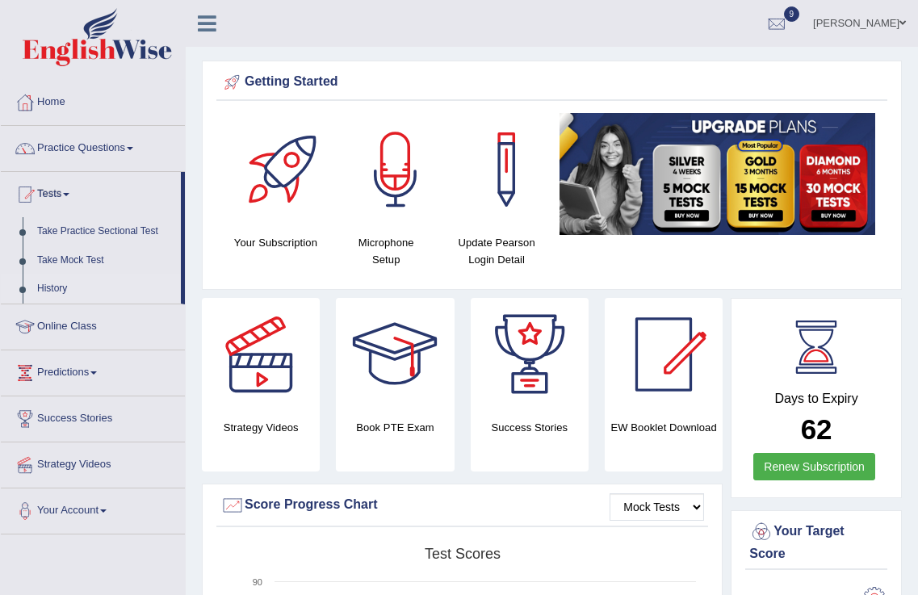
click at [51, 289] on link "History" at bounding box center [105, 289] width 151 height 29
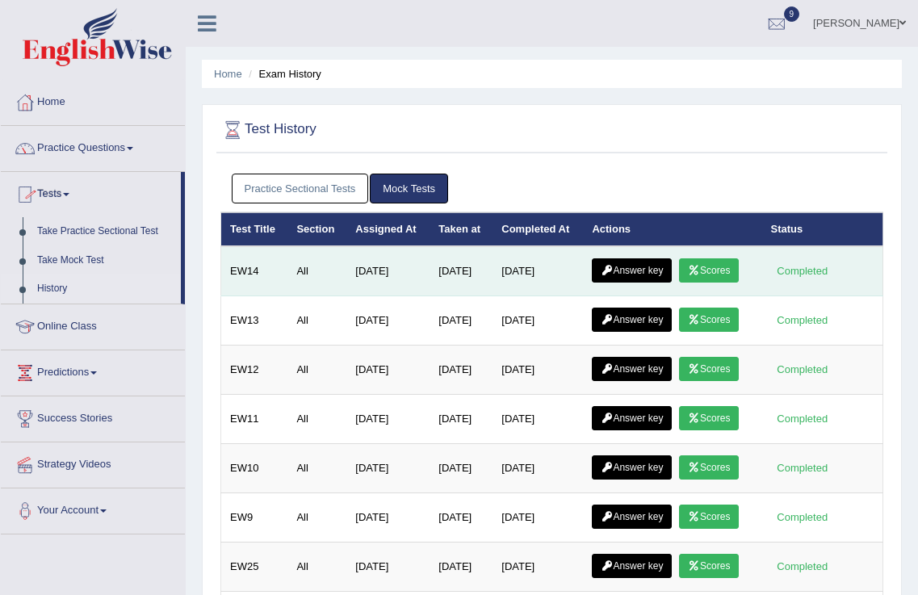
click at [723, 271] on link "Scores" at bounding box center [709, 270] width 60 height 24
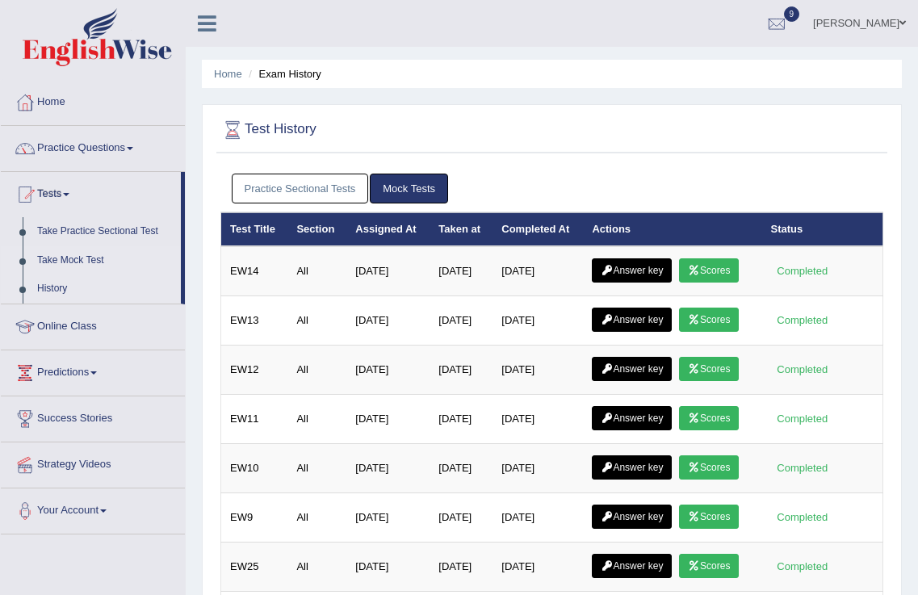
click at [73, 259] on link "Take Mock Test" at bounding box center [105, 260] width 151 height 29
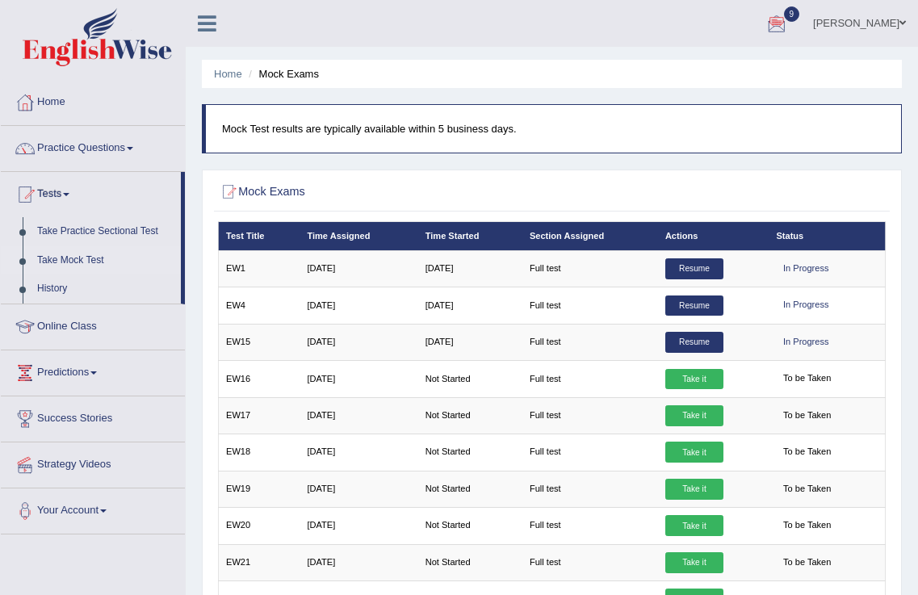
click at [877, 19] on link "Hiroka Matsuzaki" at bounding box center [859, 21] width 117 height 42
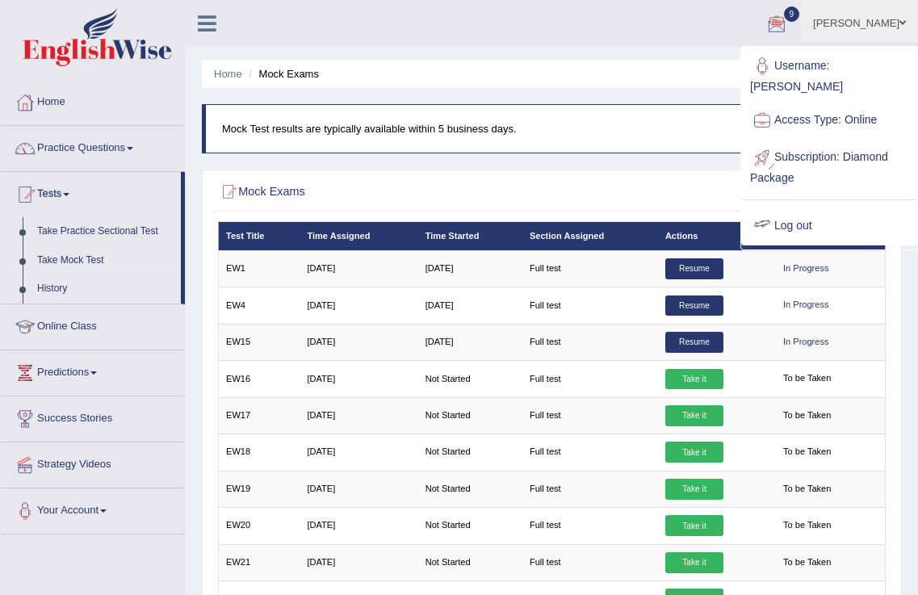
click at [776, 208] on link "Log out" at bounding box center [829, 226] width 174 height 37
